Goal: Information Seeking & Learning: Learn about a topic

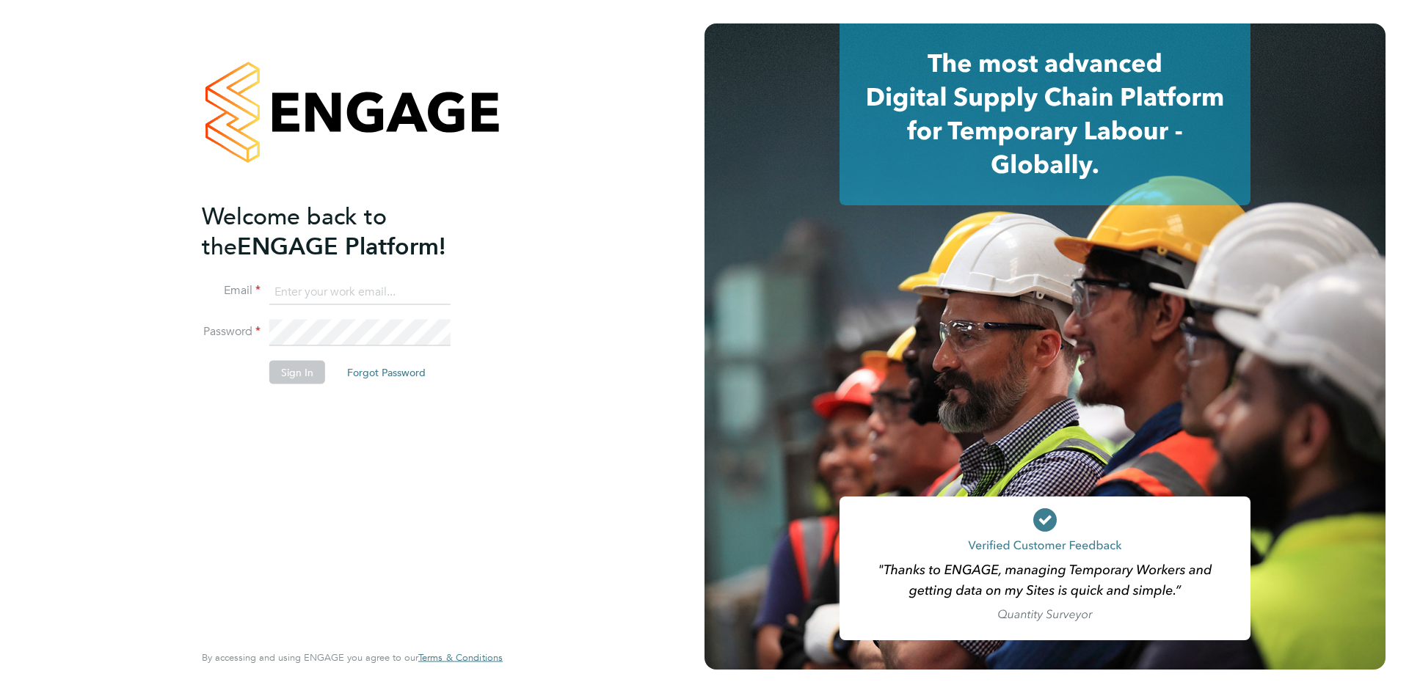
type input "mark.ford@huntereducation.co.uk"
click at [291, 371] on button "Sign In" at bounding box center [297, 372] width 56 height 23
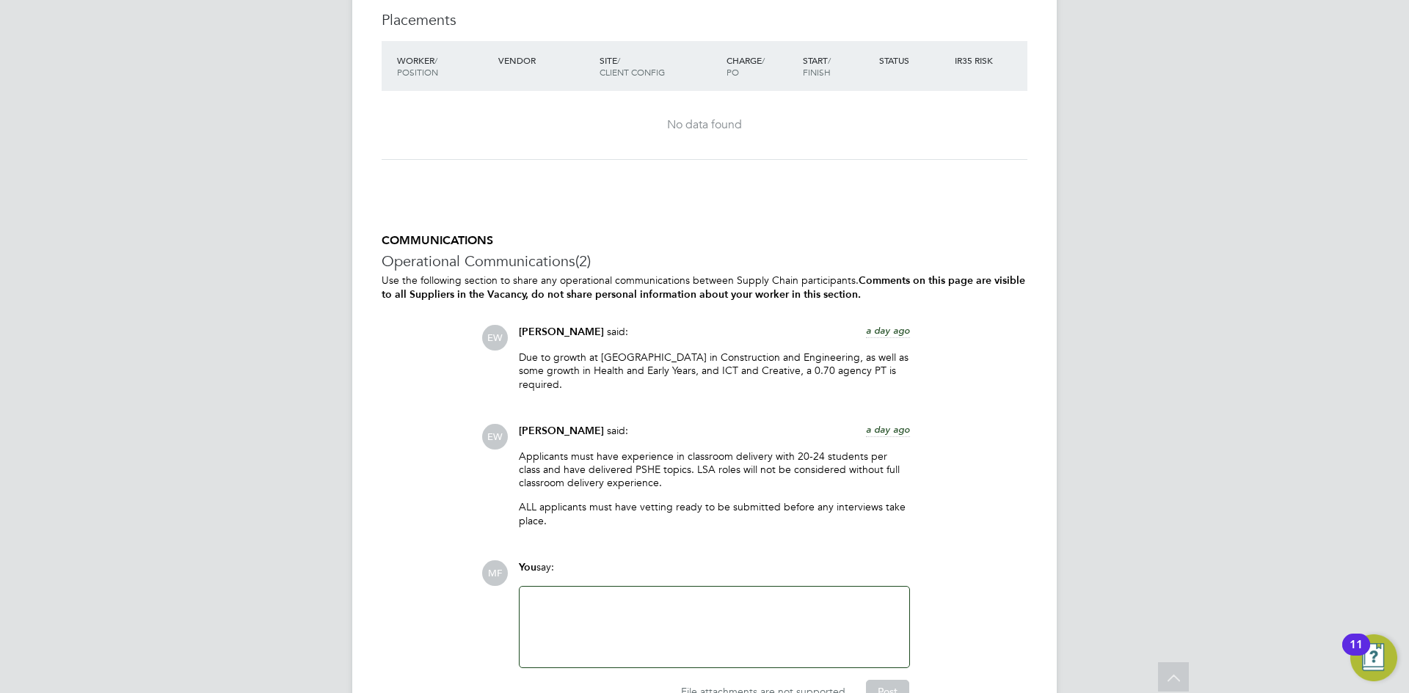
scroll to position [3174, 0]
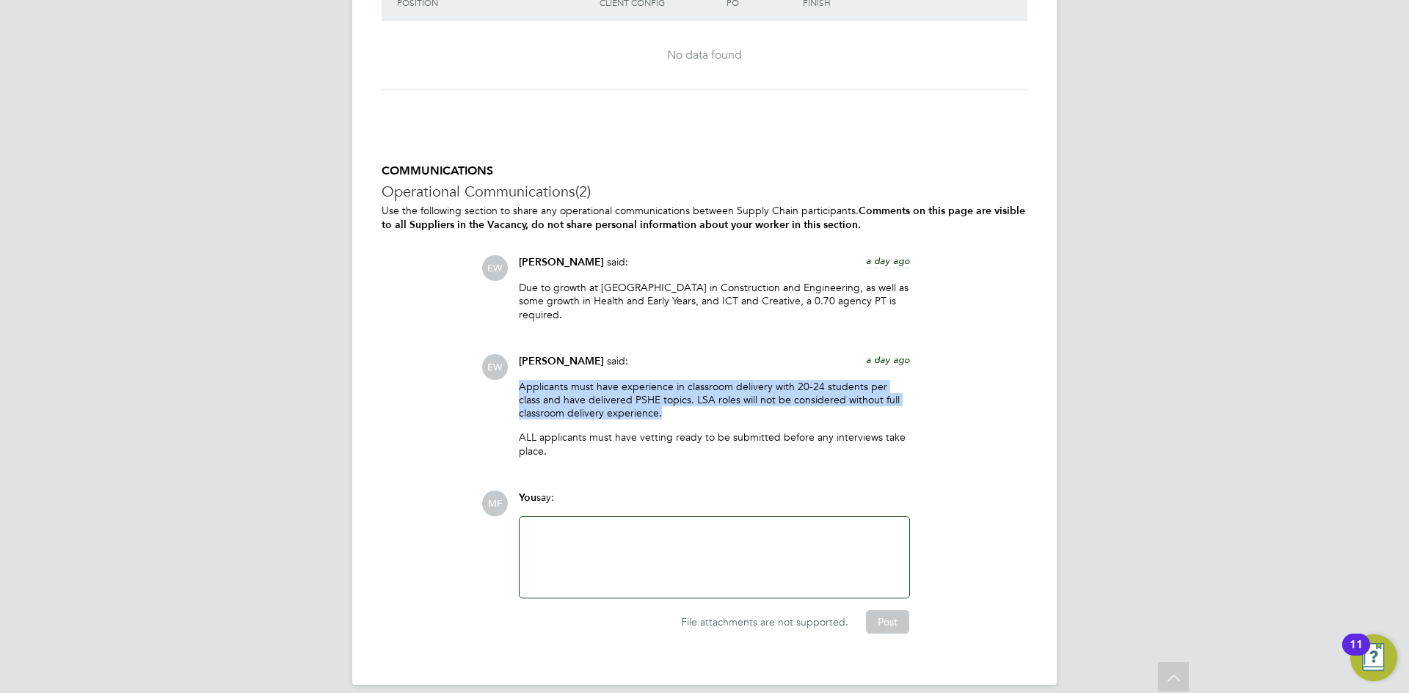
drag, startPoint x: 520, startPoint y: 373, endPoint x: 891, endPoint y: 394, distance: 371.1
click at [891, 394] on p "Applicants must have experience in classroom delivery with 20-24 students per c…" at bounding box center [714, 400] width 391 height 40
copy p "Applicants must have experience in classroom delivery with 20-24 students per c…"
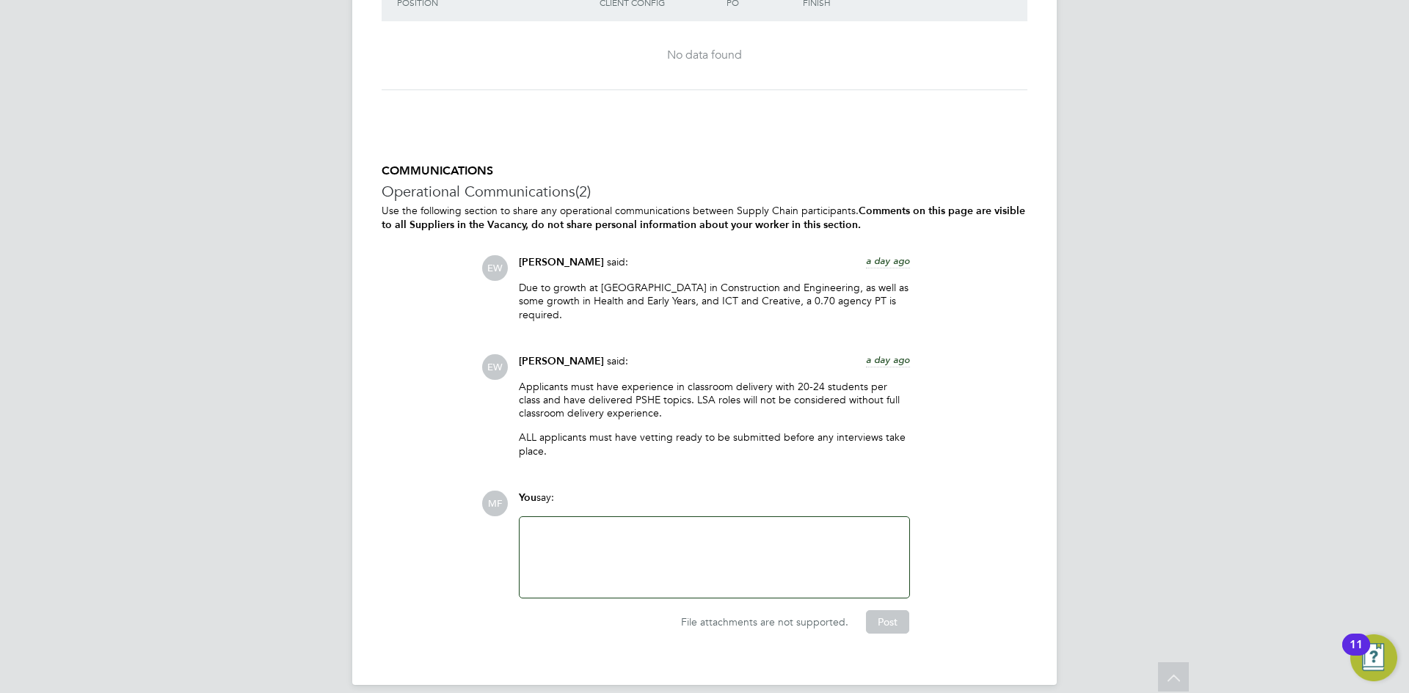
click at [682, 305] on p "Due to growth at [GEOGRAPHIC_DATA] in Construction and Engineering, as well as …" at bounding box center [714, 301] width 391 height 40
drag, startPoint x: 521, startPoint y: 283, endPoint x: 882, endPoint y: 300, distance: 361.4
click at [882, 300] on p "Due to growth at [GEOGRAPHIC_DATA] in Construction and Engineering, as well as …" at bounding box center [714, 301] width 391 height 40
copy p "Due to growth at [GEOGRAPHIC_DATA] in Construction and Engineering, as well as …"
click at [991, 277] on div "EW [PERSON_NAME] said: a day ago Due to growth at [PERSON_NAME] in Construction…" at bounding box center [754, 293] width 546 height 77
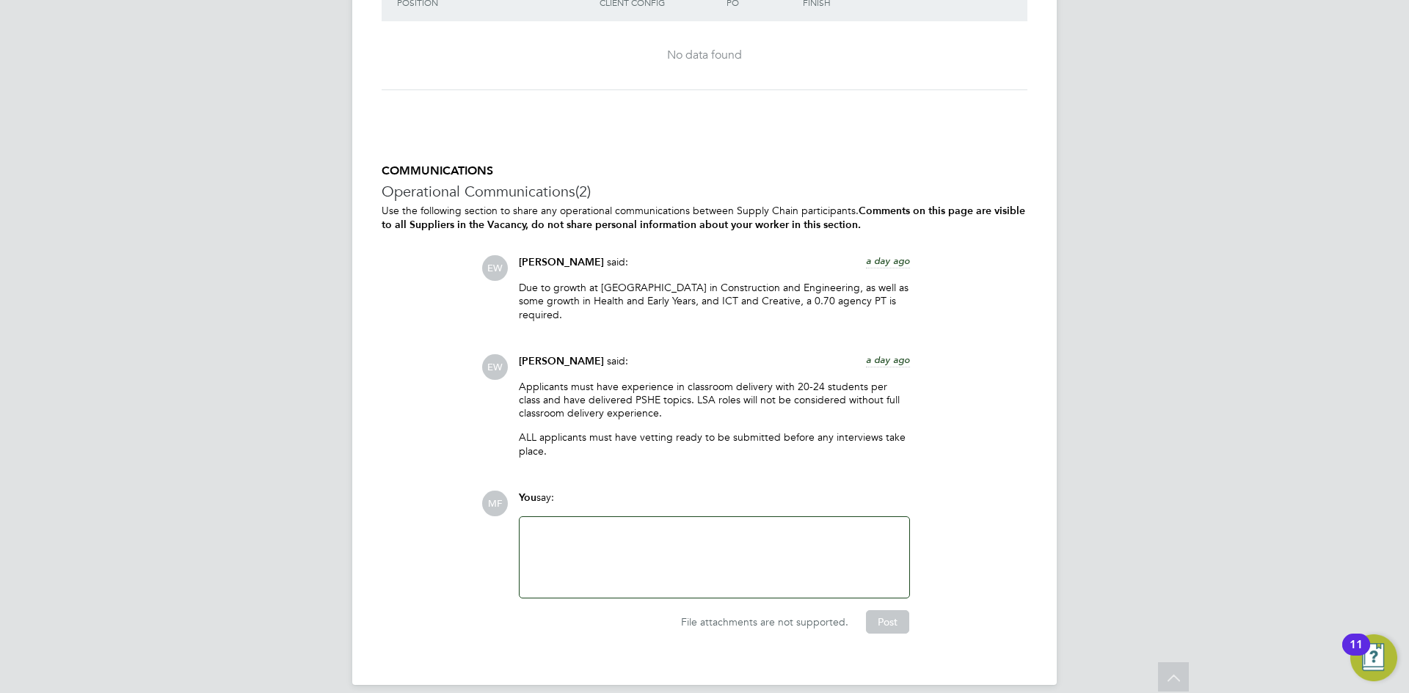
click at [756, 301] on p "Due to growth at [GEOGRAPHIC_DATA] in Construction and Engineering, as well as …" at bounding box center [714, 301] width 391 height 40
drag, startPoint x: 611, startPoint y: 380, endPoint x: 635, endPoint y: 382, distance: 23.5
click at [635, 382] on p "Applicants must have experience in classroom delivery with 20-24 students per c…" at bounding box center [714, 400] width 391 height 40
copy p "PSHE"
click at [829, 380] on p "Applicants must have experience in classroom delivery with 20-24 students per c…" at bounding box center [714, 400] width 391 height 40
